Goal: Find specific page/section: Find specific page/section

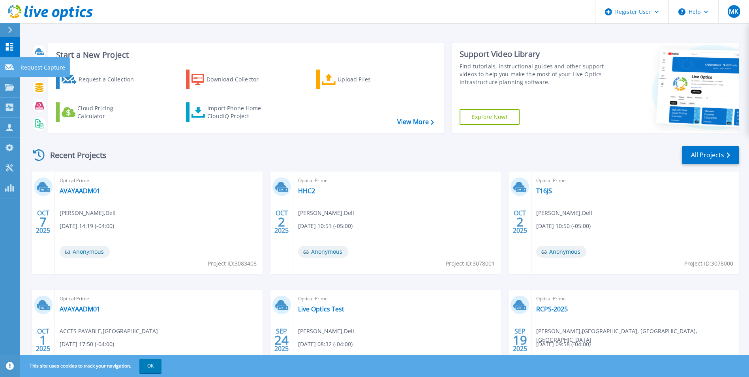
click at [15, 63] on link "Request Capture Request Capture" at bounding box center [10, 67] width 20 height 20
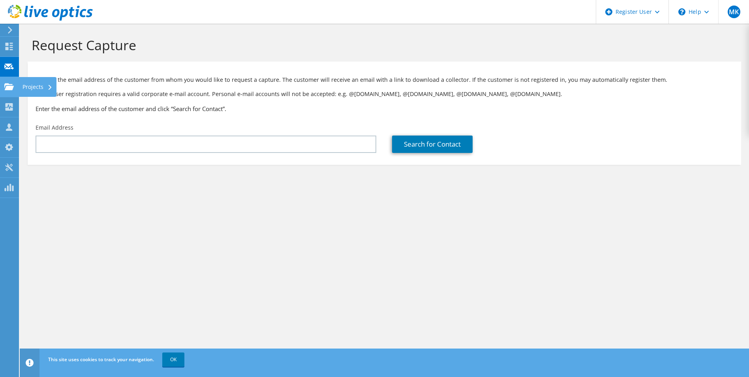
click at [9, 83] on icon at bounding box center [8, 87] width 9 height 8
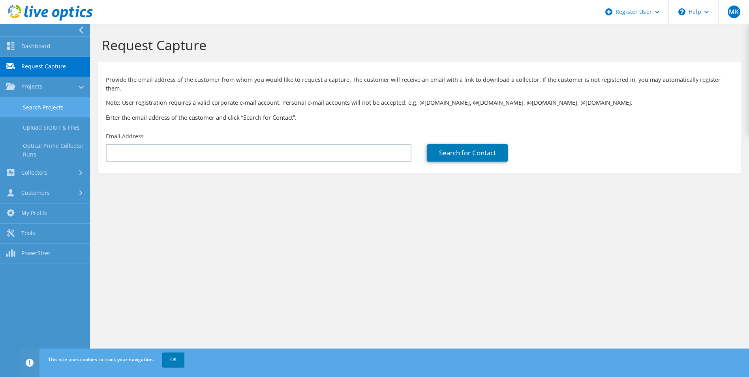
click at [30, 113] on link "Search Projects" at bounding box center [45, 107] width 90 height 20
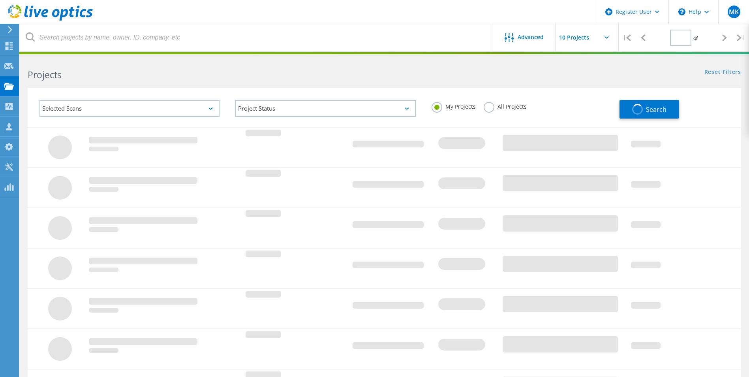
type input "1"
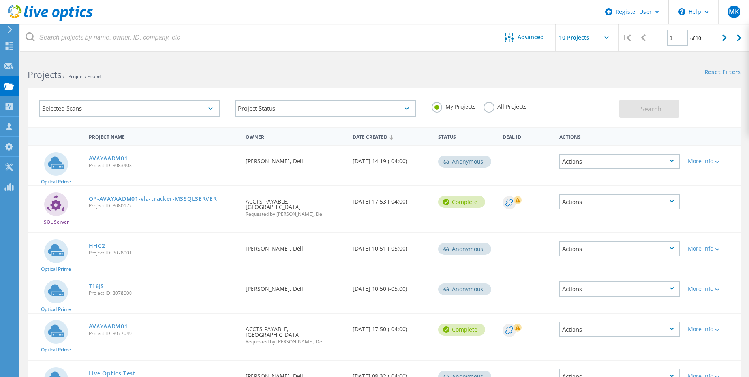
click at [124, 118] on div "Selected Scans" at bounding box center [130, 108] width 196 height 33
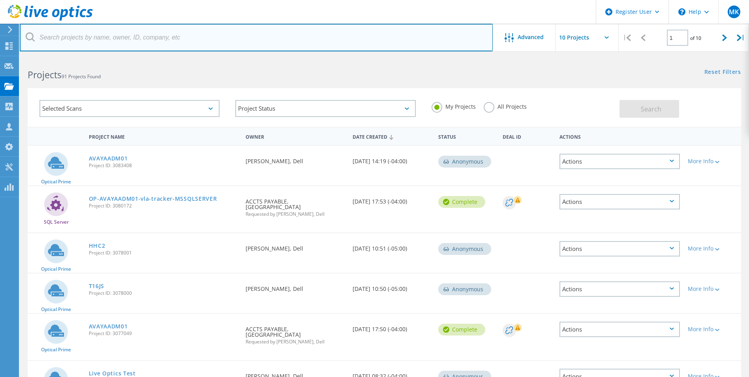
click at [139, 24] on input "text" at bounding box center [256, 38] width 473 height 28
paste input "[EMAIL_ADDRESS][DOMAIN_NAME]"
type input "[EMAIL_ADDRESS][DOMAIN_NAME]"
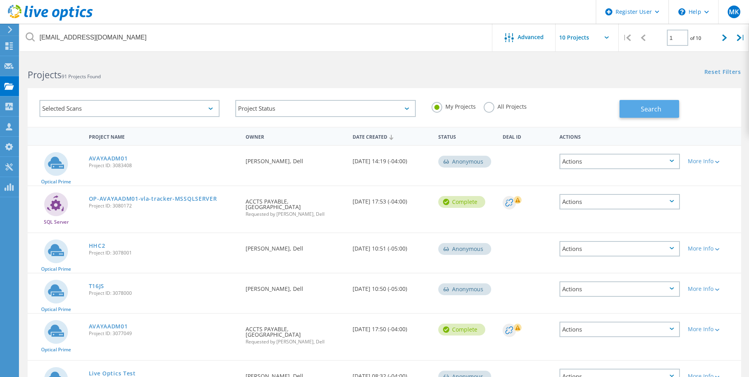
click at [636, 107] on button "Search" at bounding box center [649, 109] width 60 height 18
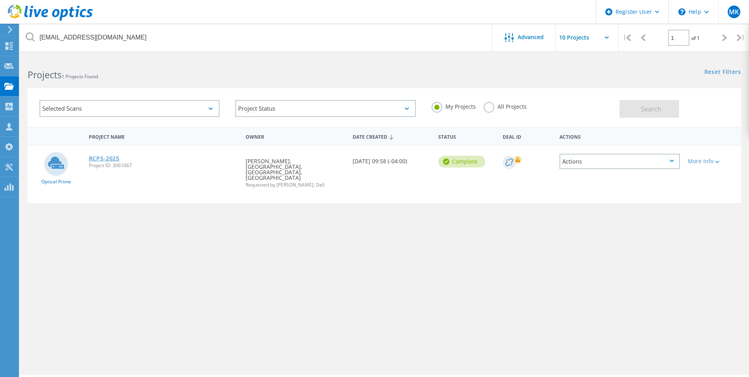
click at [111, 156] on link "RCPS-2025" at bounding box center [104, 159] width 31 height 6
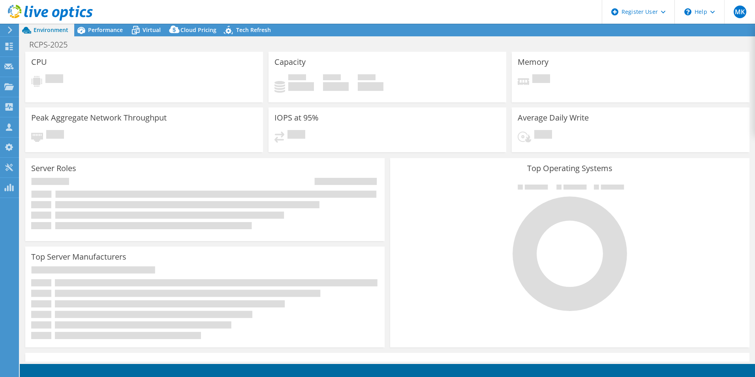
select select "USD"
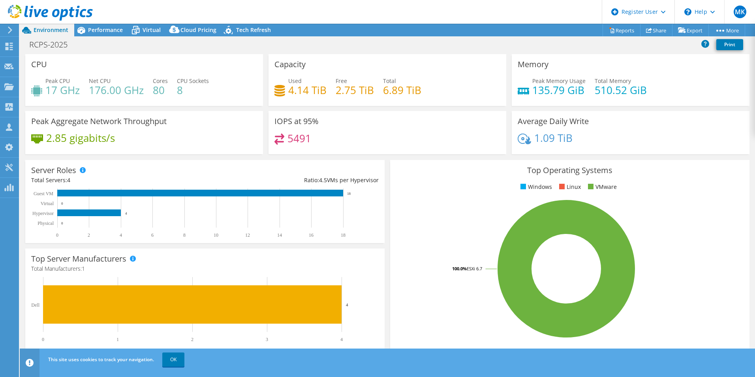
click at [396, 292] on rect at bounding box center [566, 268] width 340 height 138
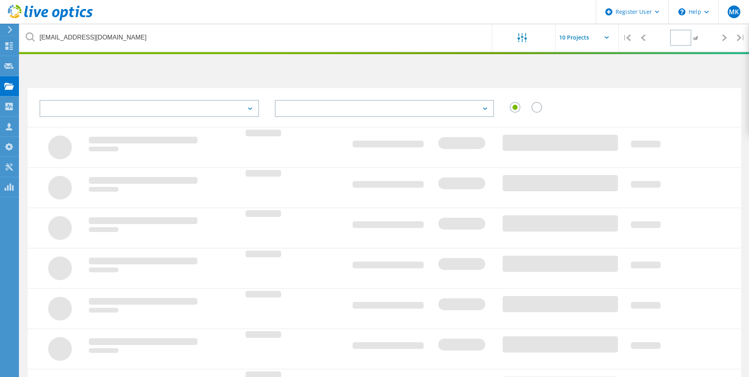
type input "1"
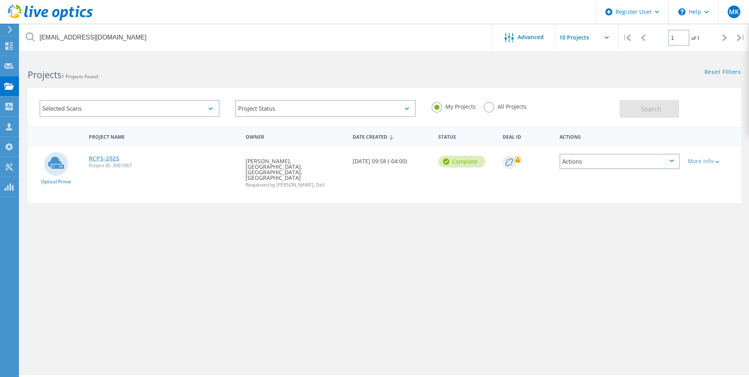
click at [118, 159] on link "RCPS-2025" at bounding box center [104, 159] width 31 height 6
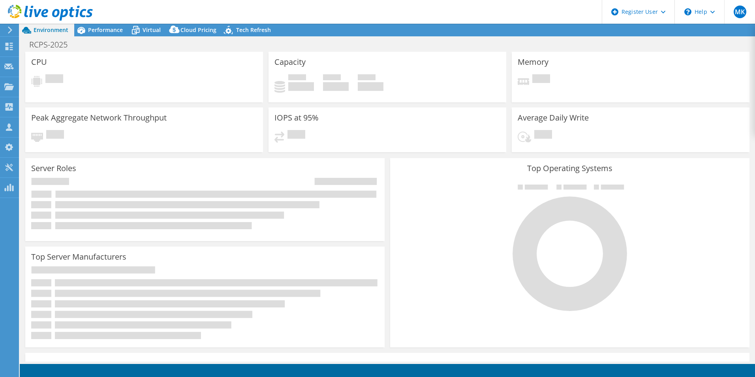
select select "USD"
